Goal: Information Seeking & Learning: Understand process/instructions

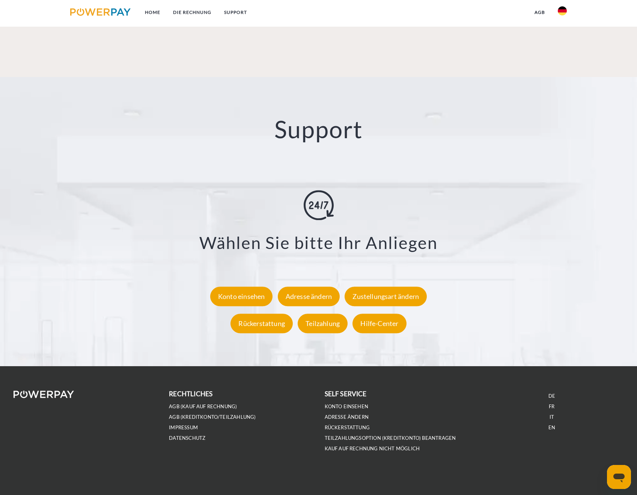
scroll to position [1277, 0]
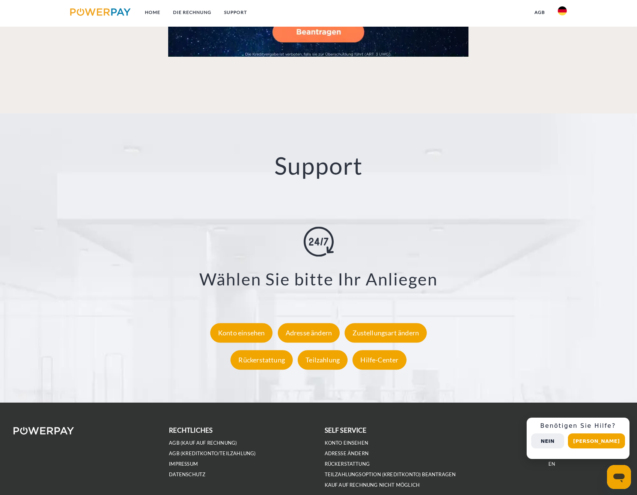
click at [564, 440] on button "Nein" at bounding box center [547, 440] width 33 height 15
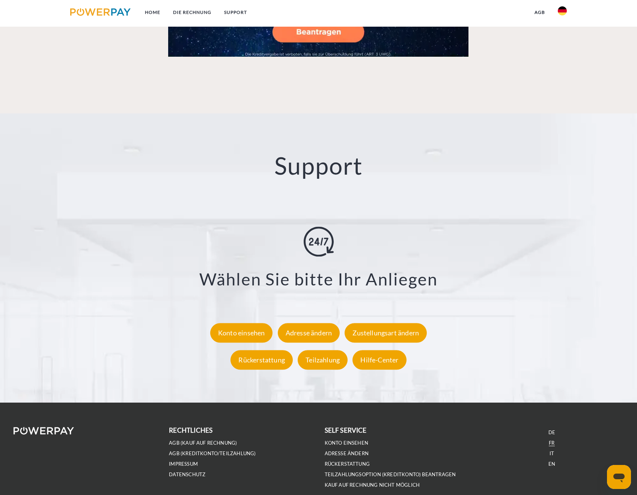
click at [552, 445] on link "FR" at bounding box center [552, 442] width 6 height 6
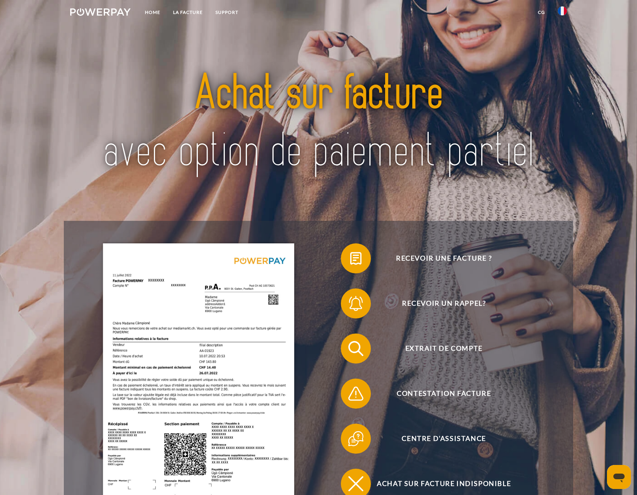
scroll to position [113, 0]
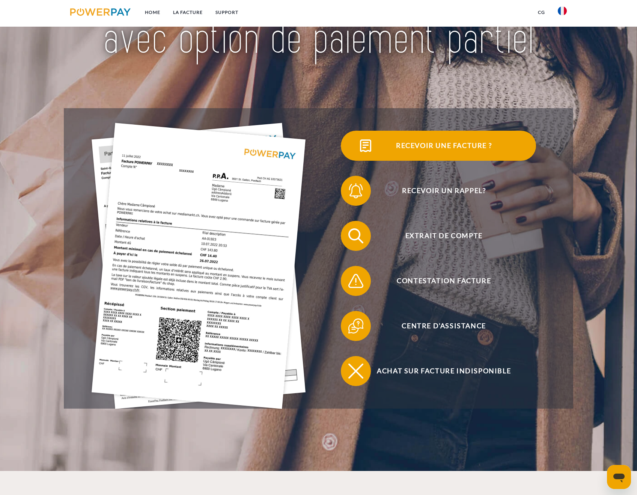
click at [421, 144] on span "Recevoir une facture ?" at bounding box center [444, 146] width 184 height 30
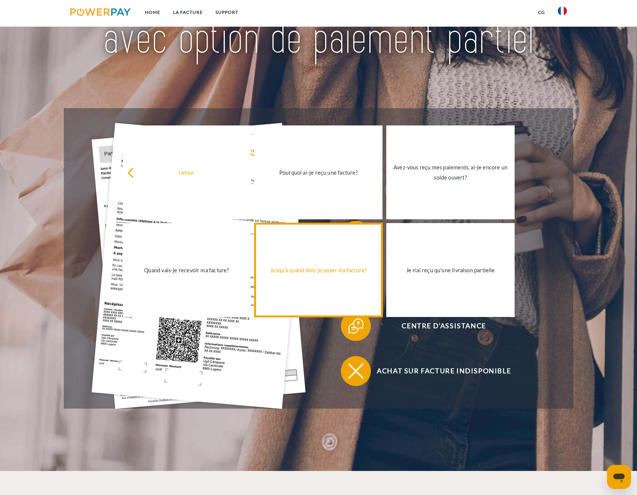
click at [348, 296] on link "Jusqu'à quand dois-je payer ma facture?" at bounding box center [318, 270] width 128 height 94
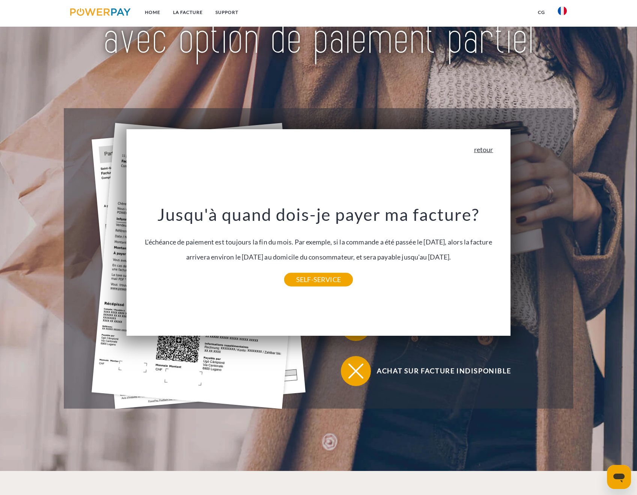
click at [493, 148] on link "retour" at bounding box center [483, 149] width 19 height 7
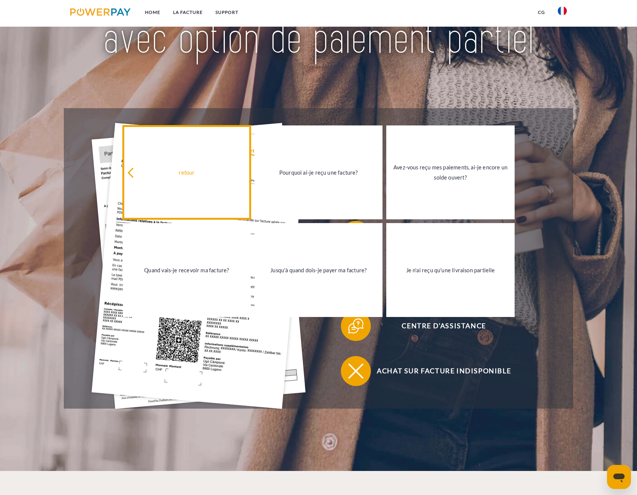
click at [218, 170] on div "retour" at bounding box center [186, 172] width 119 height 10
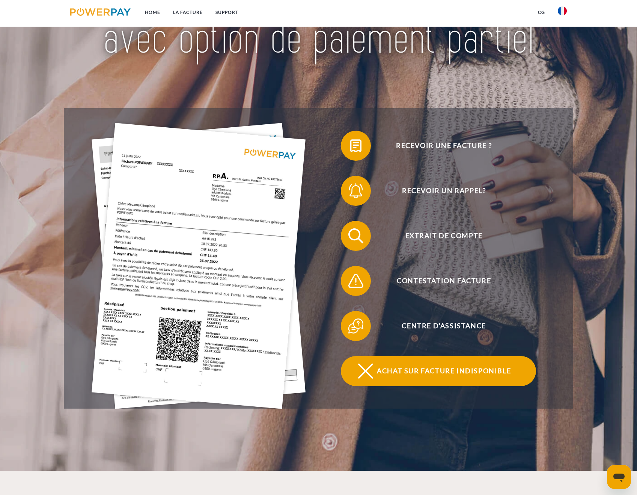
click at [489, 378] on span "Achat sur facture indisponible" at bounding box center [444, 371] width 184 height 30
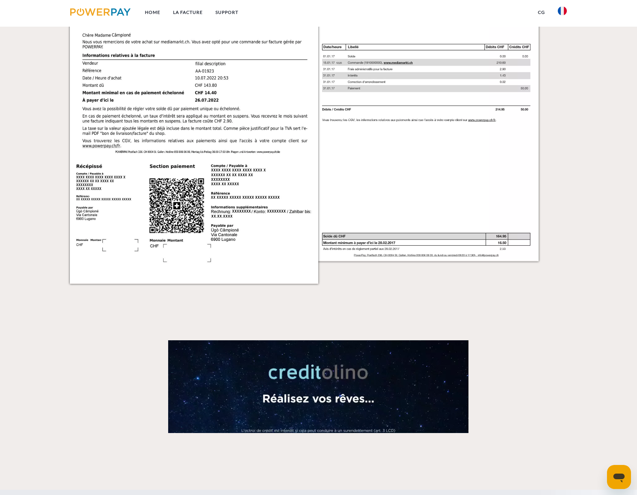
scroll to position [863, 0]
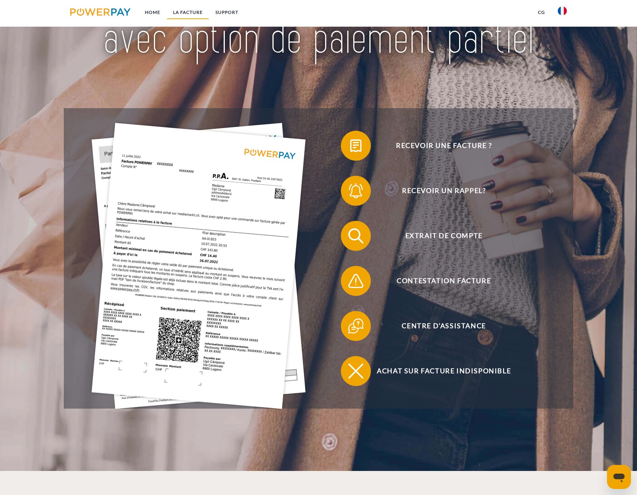
click at [189, 9] on link "LA FACTURE" at bounding box center [188, 13] width 42 height 14
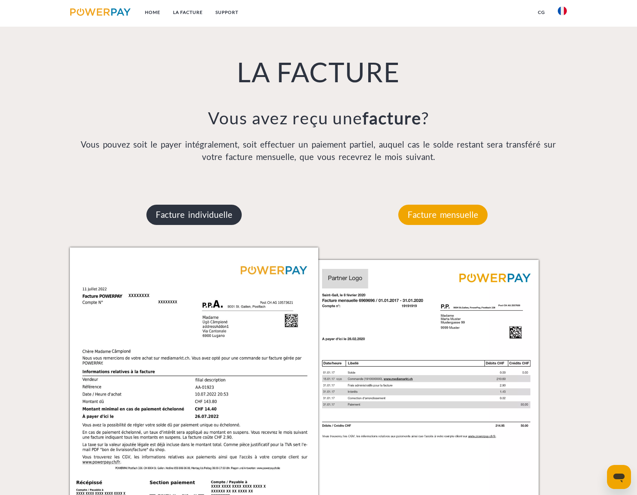
click at [201, 217] on p "Facture individuelle" at bounding box center [193, 215] width 95 height 20
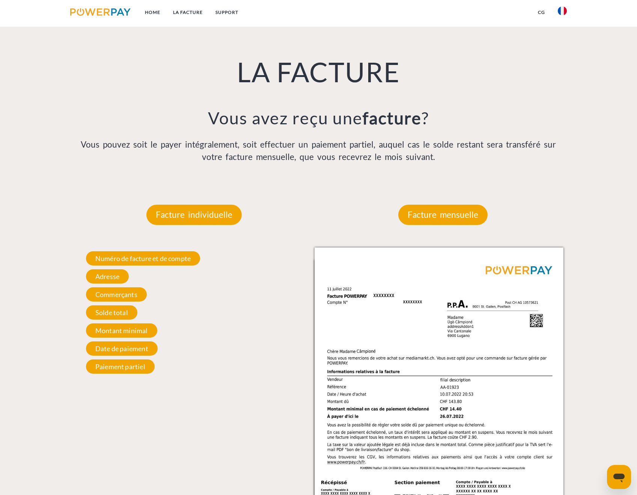
scroll to position [697, 0]
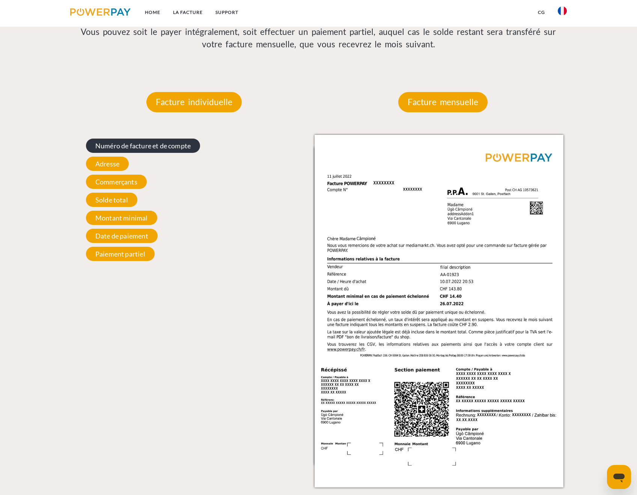
click at [132, 150] on span "Numéro de facture et de compte" at bounding box center [143, 145] width 114 height 14
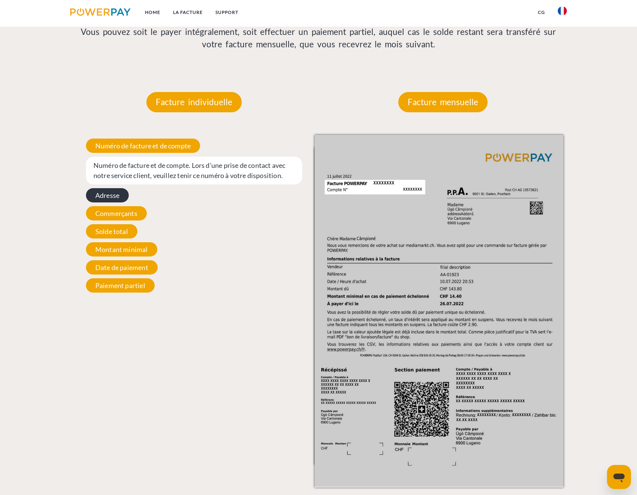
click at [123, 197] on span "Adresse" at bounding box center [107, 195] width 43 height 14
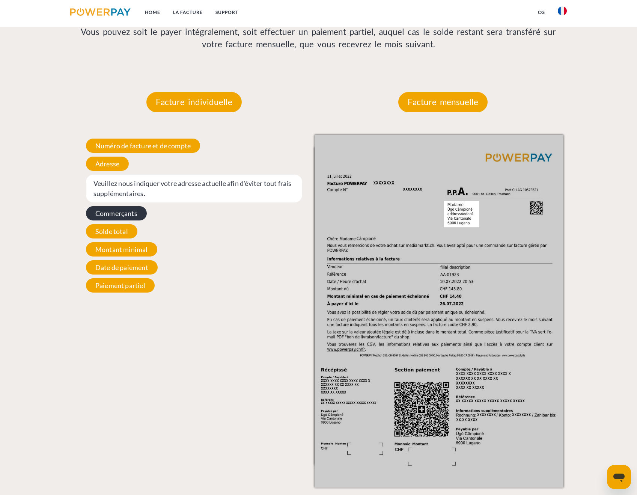
click at [132, 207] on span "Commerçants" at bounding box center [116, 213] width 61 height 14
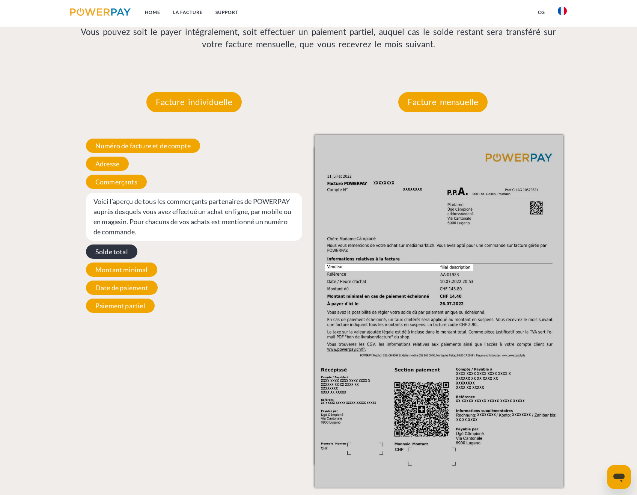
click at [131, 251] on span "Solde total" at bounding box center [111, 251] width 51 height 14
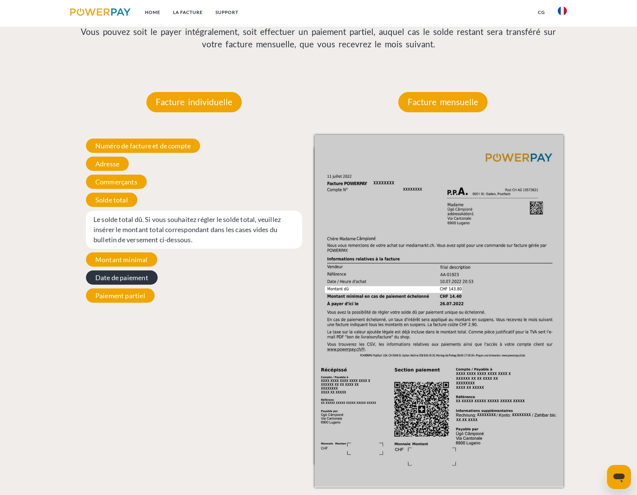
click at [144, 282] on span "Date de paiement" at bounding box center [122, 277] width 72 height 14
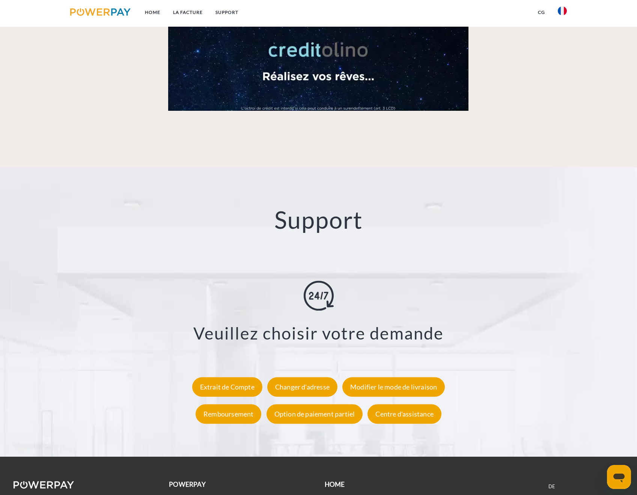
scroll to position [1314, 0]
